Goal: Navigation & Orientation: Find specific page/section

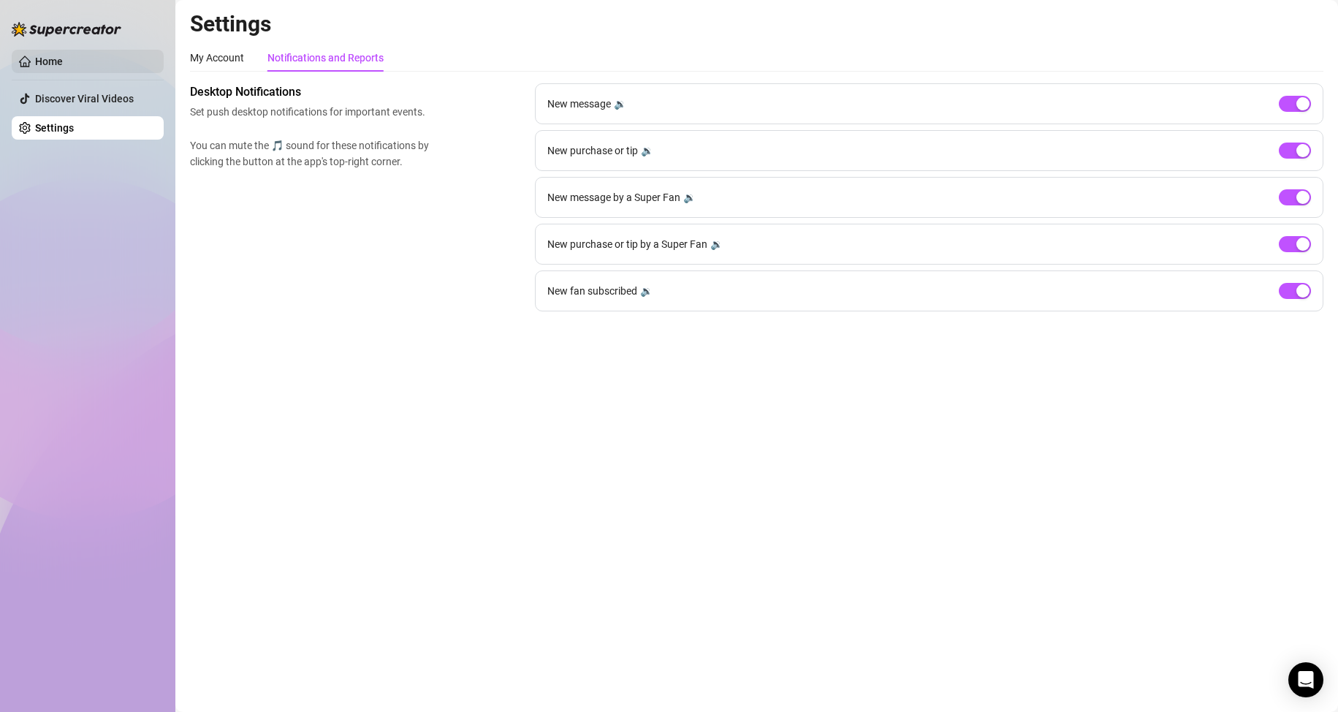
click at [63, 66] on link "Home" at bounding box center [49, 62] width 28 height 12
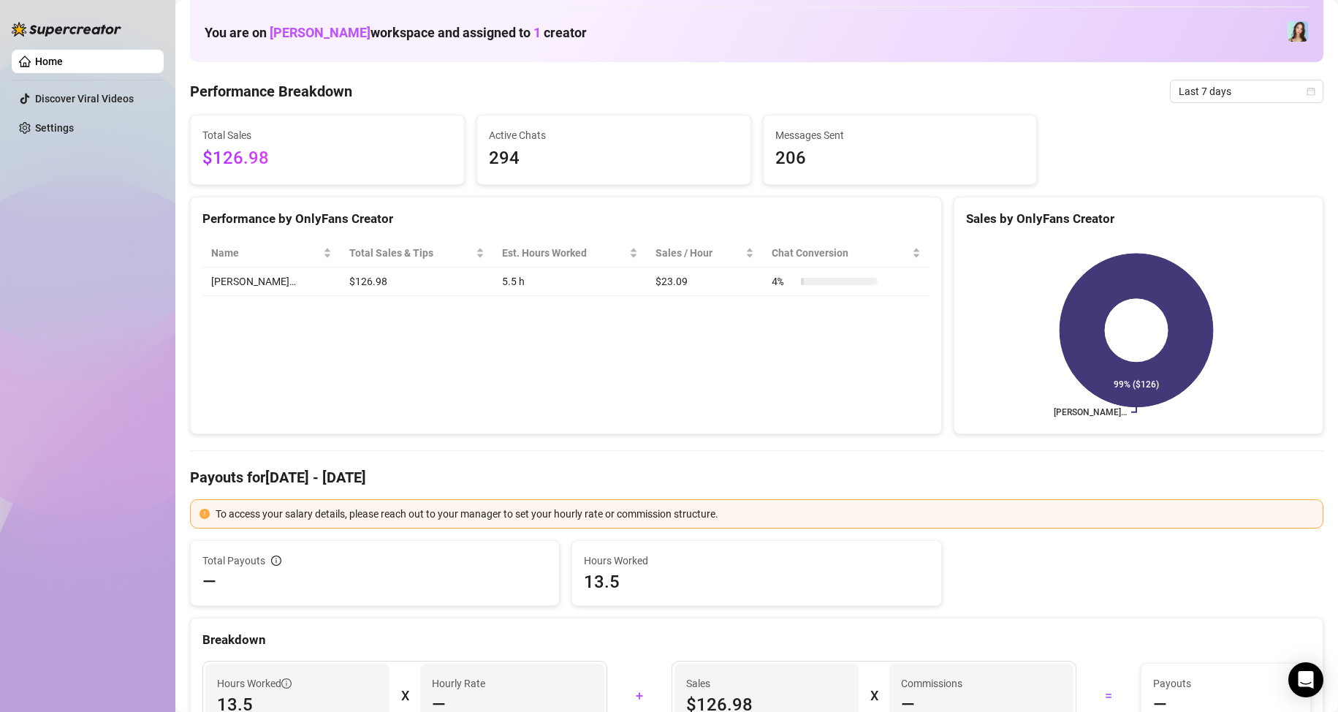
scroll to position [73, 0]
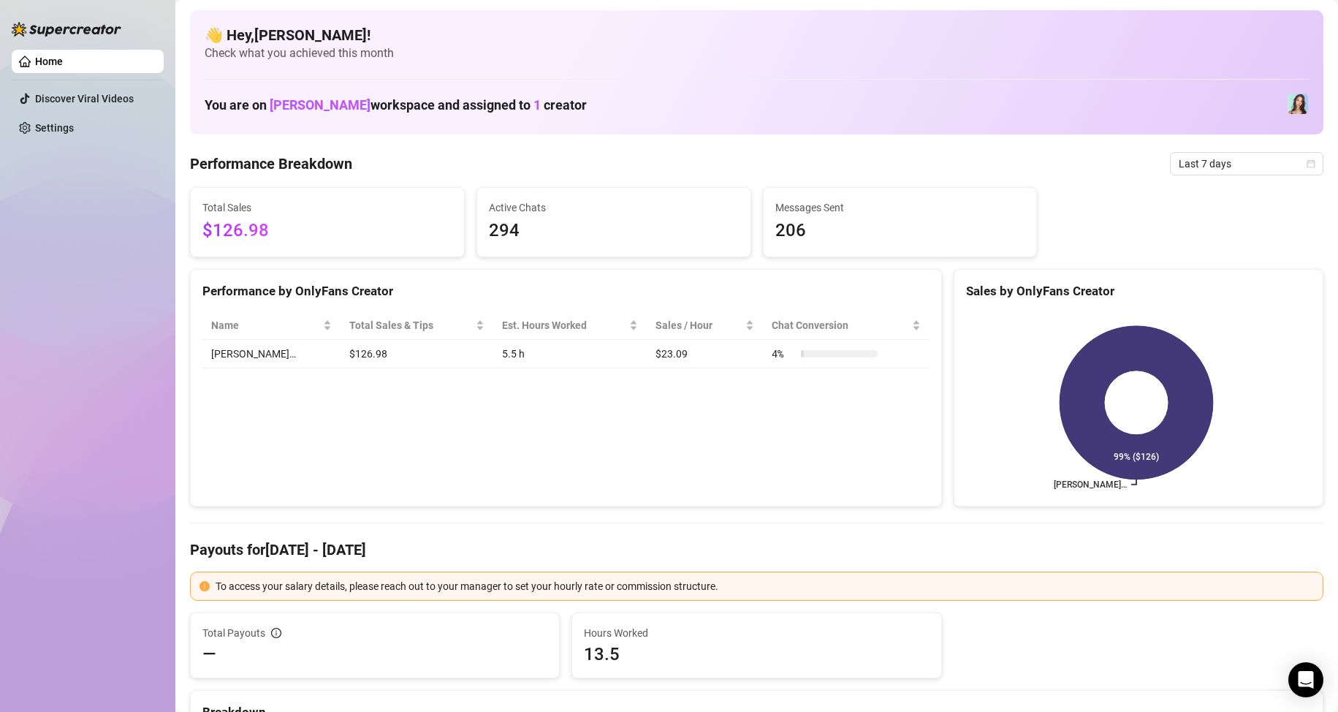
click at [77, 305] on div "Home Discover Viral Videos Settings" at bounding box center [88, 349] width 152 height 699
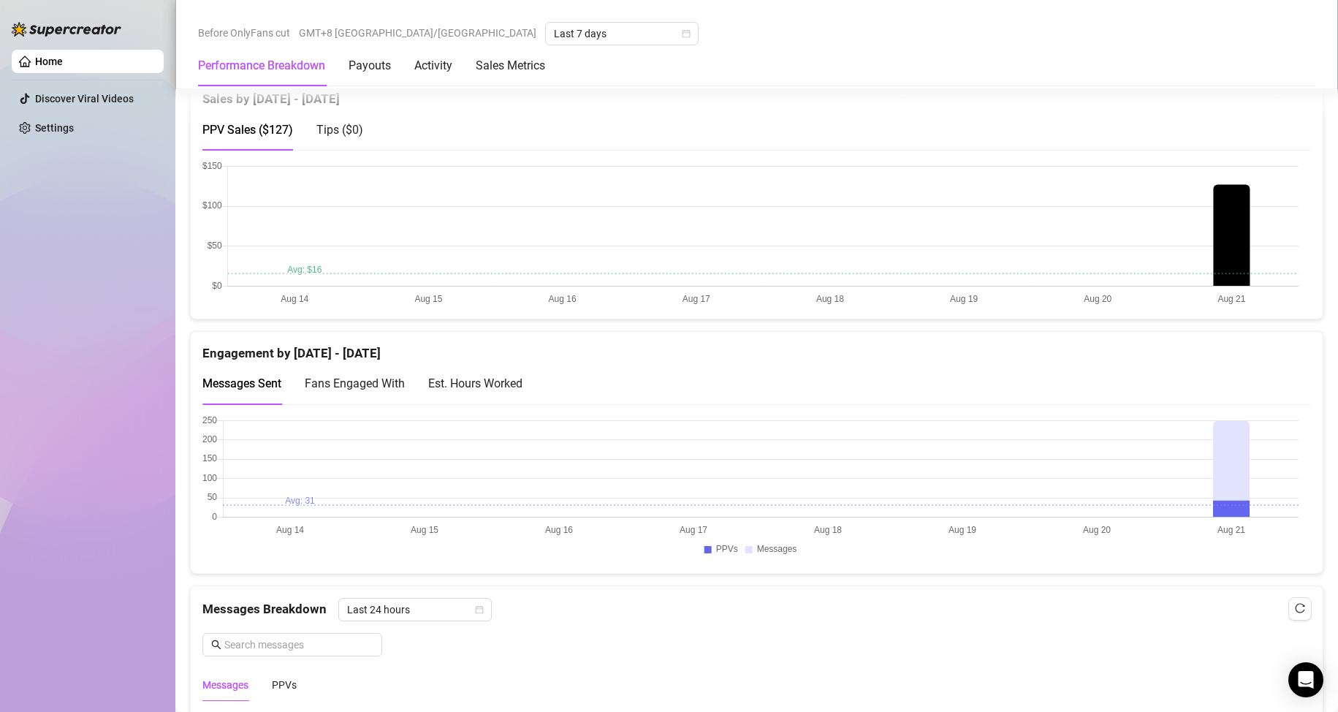
scroll to position [1096, 0]
